Goal: Task Accomplishment & Management: Use online tool/utility

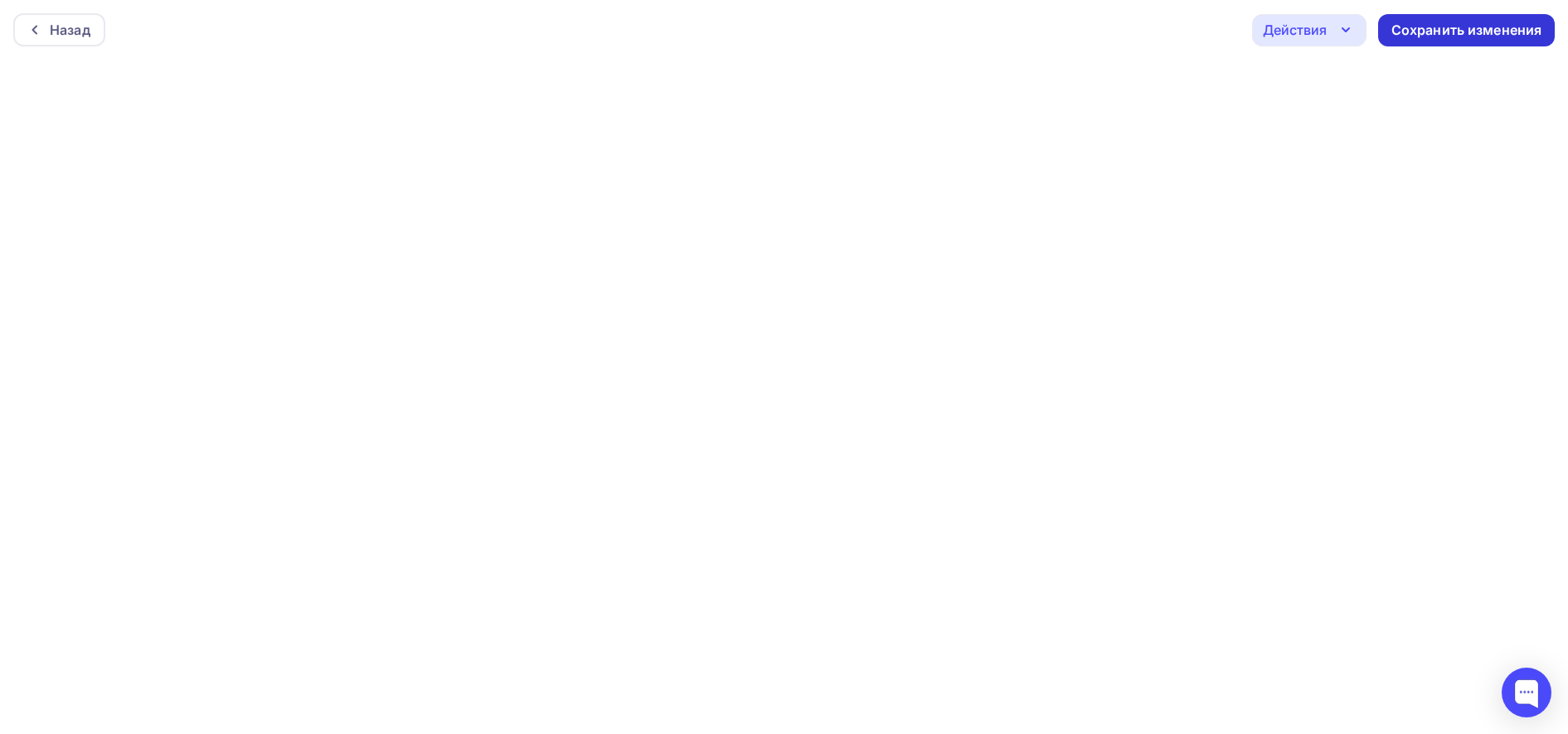
click at [1451, 38] on div "Сохранить изменения" at bounding box center [1466, 30] width 151 height 19
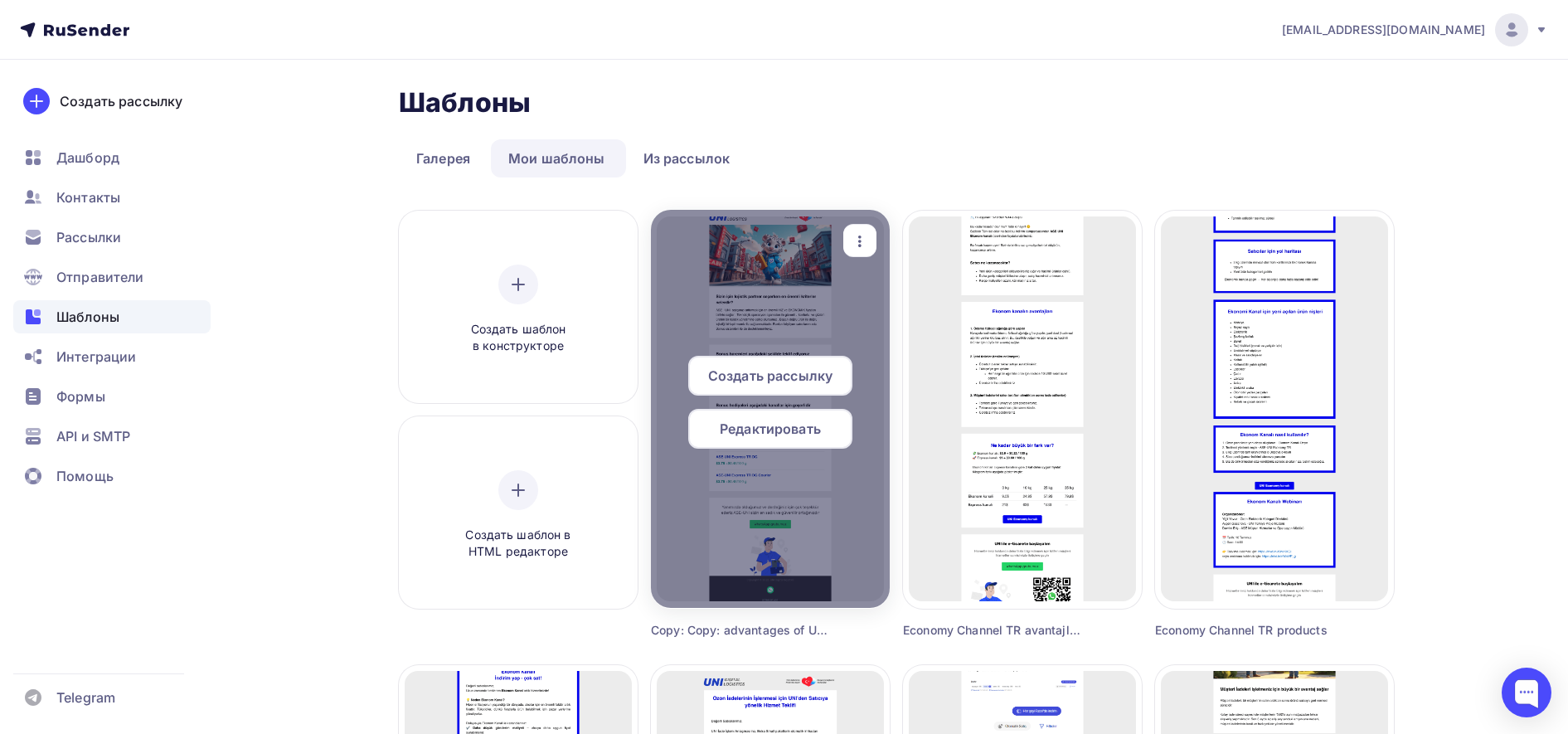
click at [768, 428] on span "Редактировать" at bounding box center [770, 428] width 101 height 20
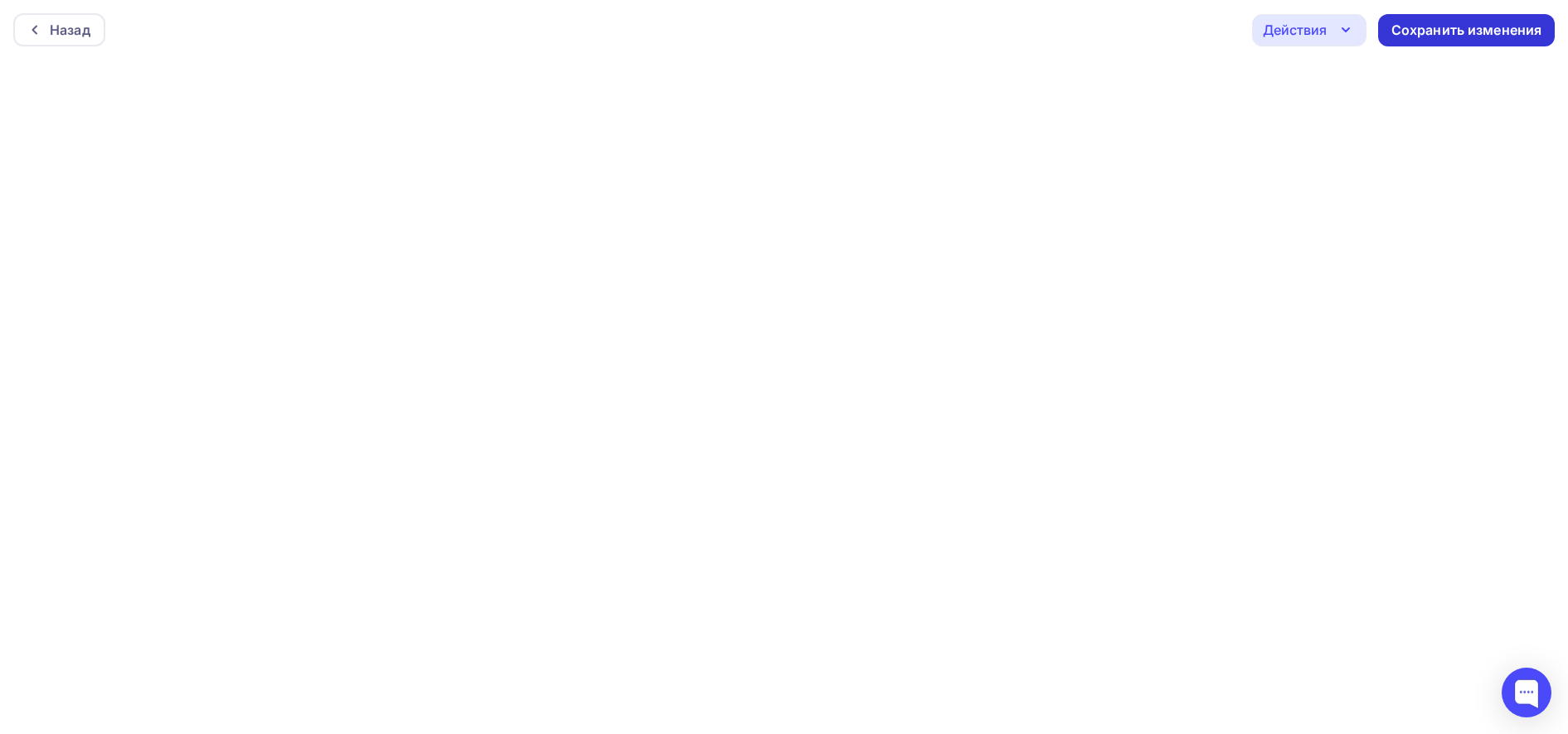
click at [1527, 33] on div "Сохранить изменения" at bounding box center [1466, 30] width 151 height 19
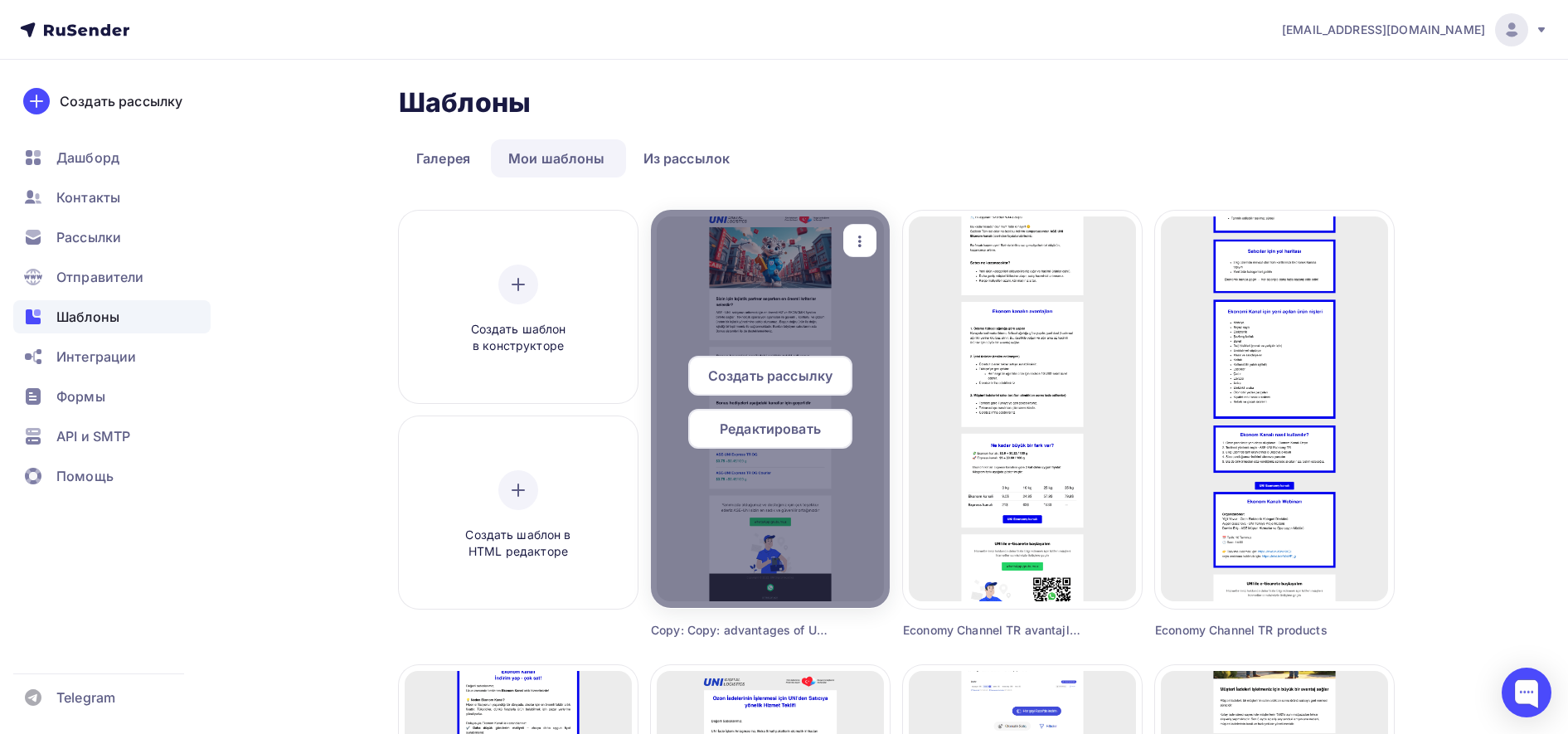
click at [863, 241] on icon "button" at bounding box center [859, 241] width 20 height 20
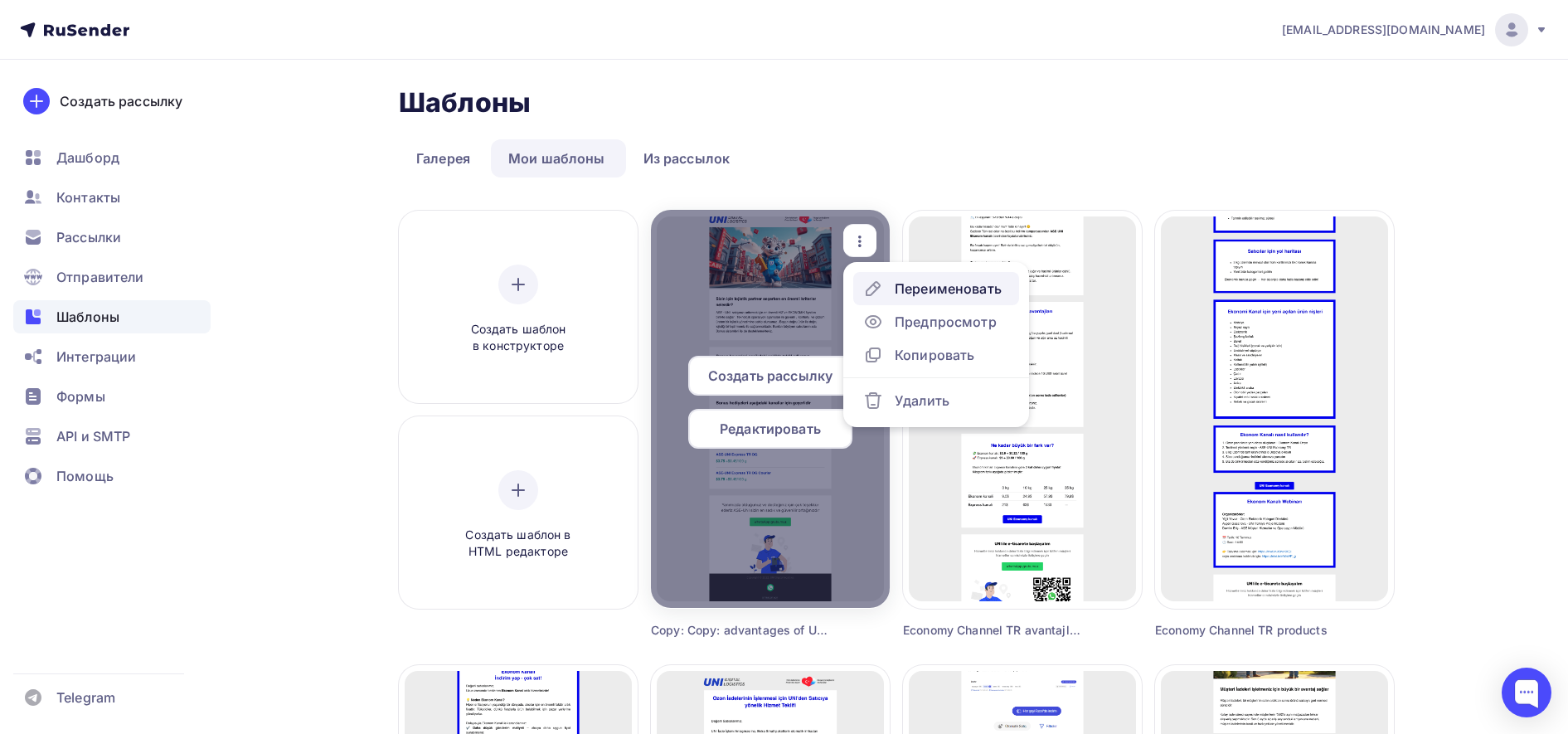
click at [945, 294] on div "Переименовать" at bounding box center [948, 288] width 107 height 20
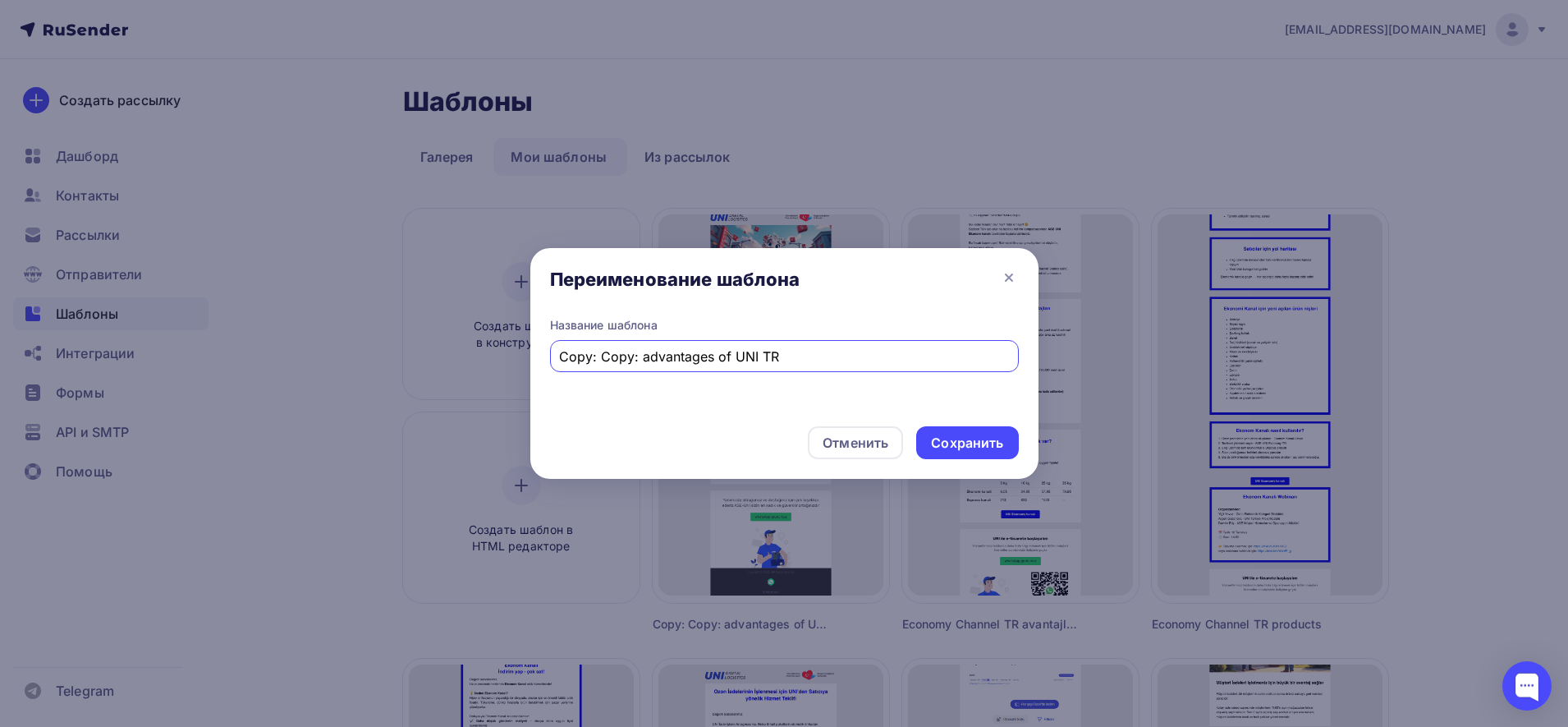
drag, startPoint x: 729, startPoint y: 358, endPoint x: 562, endPoint y: 358, distance: 167.0
click at [562, 358] on input "Copy: Copy: advantages of UNI TR" at bounding box center [784, 356] width 450 height 20
type input "NEW cashback UNI TR"
click at [1002, 449] on div "Сохранить" at bounding box center [967, 443] width 73 height 19
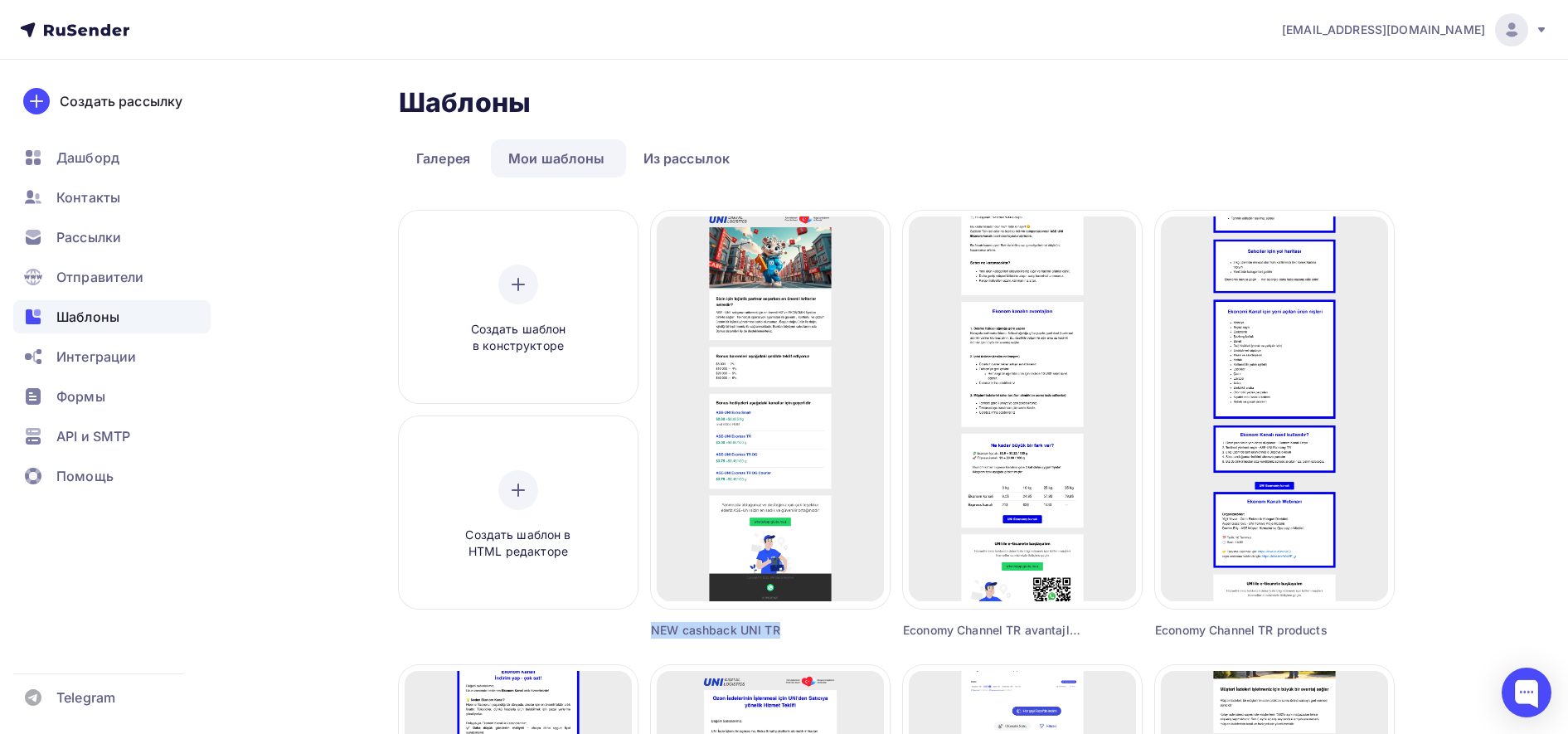
drag, startPoint x: 801, startPoint y: 637, endPoint x: 652, endPoint y: 638, distance: 149.0
click at [652, 638] on div "NEW cashback UNI TR" at bounding box center [740, 630] width 179 height 16
copy div "NEW cashback UNI TR"
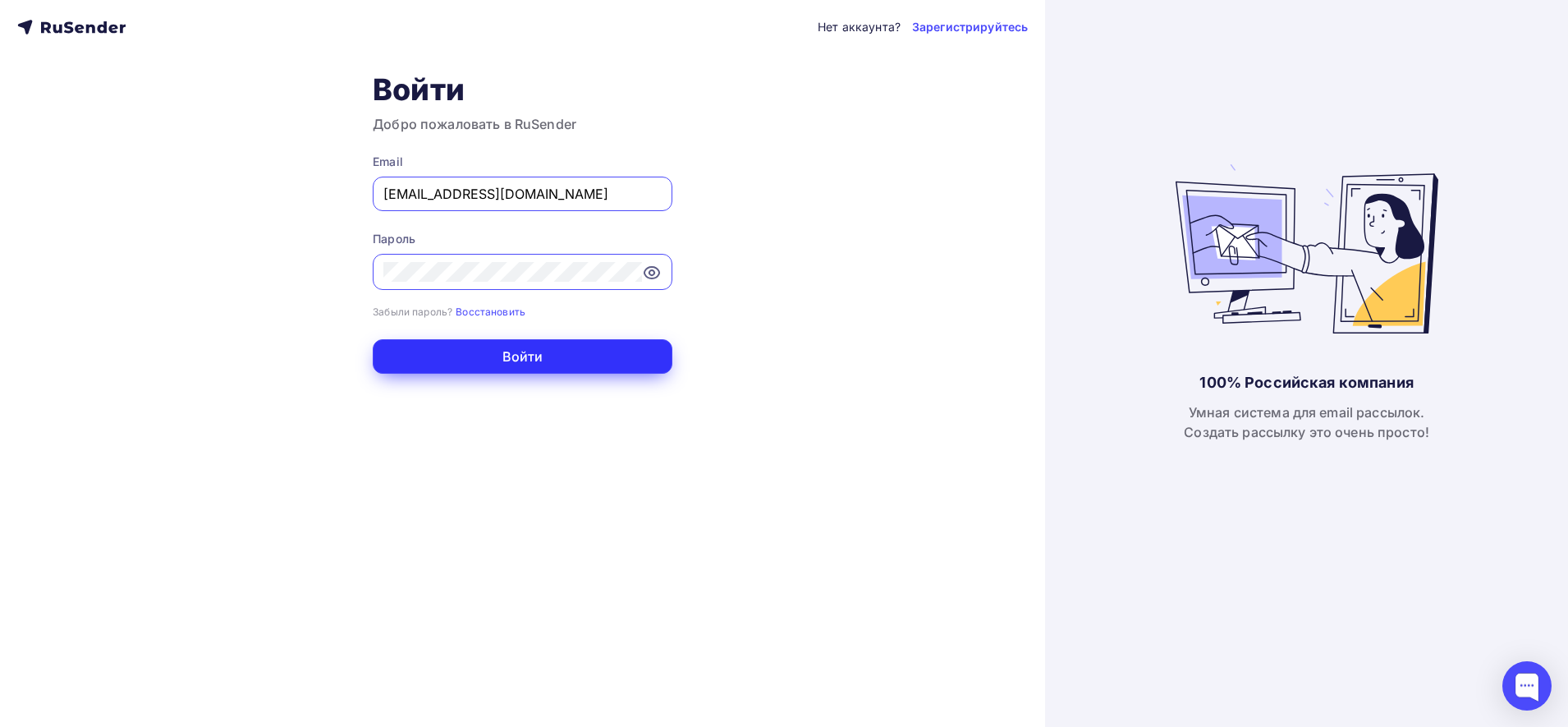
click at [550, 360] on button "Войти" at bounding box center [522, 357] width 300 height 34
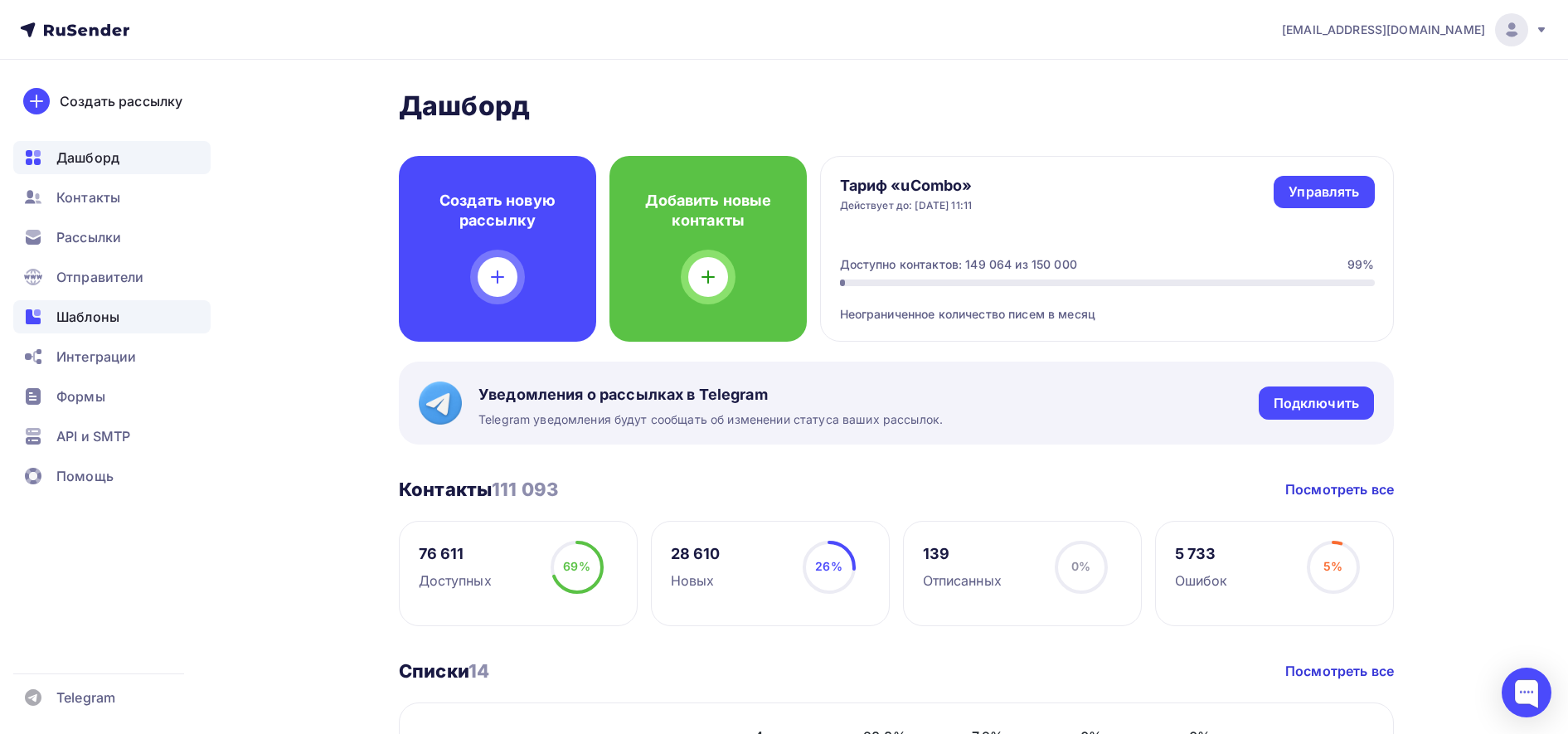
click at [122, 309] on div "Шаблоны" at bounding box center [111, 317] width 198 height 33
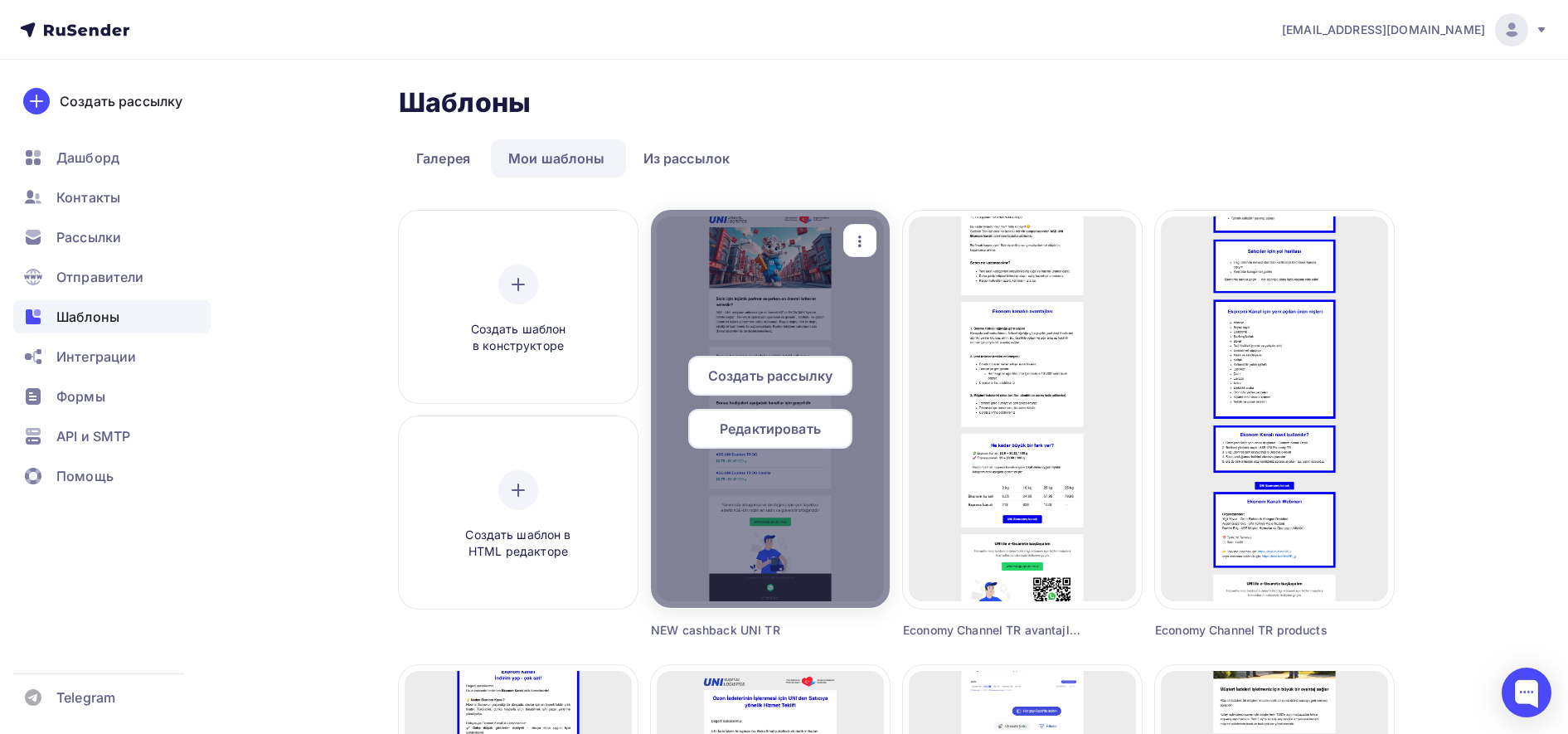
click at [781, 433] on span "Редактировать" at bounding box center [770, 428] width 101 height 20
